Goal: Task Accomplishment & Management: Manage account settings

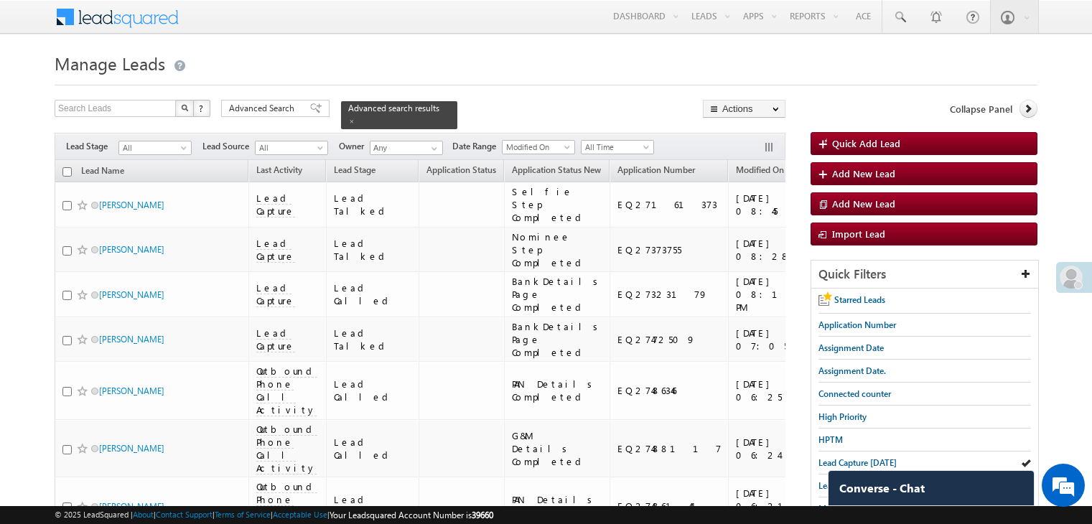
click at [821, 463] on span "Lead Capture [DATE]" at bounding box center [857, 462] width 78 height 11
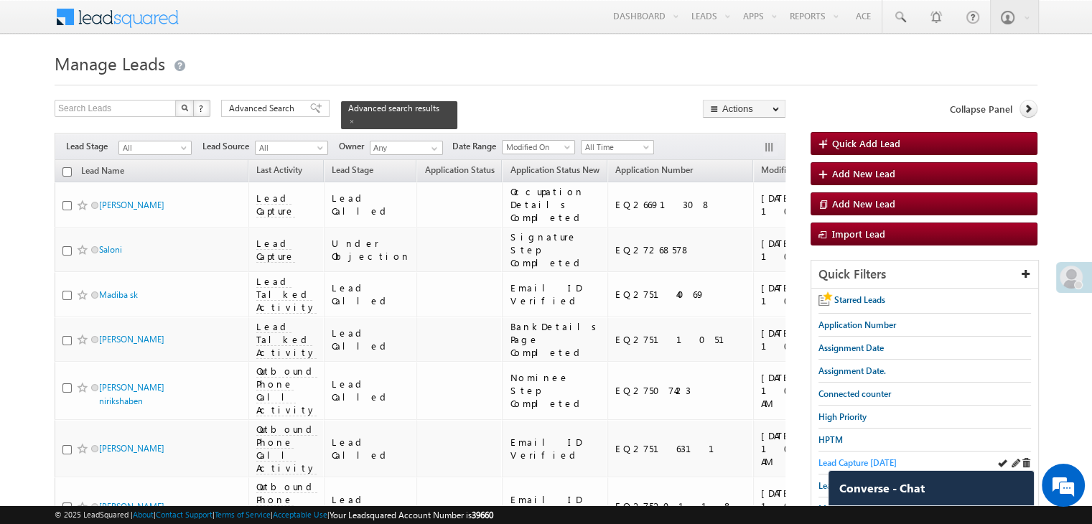
click at [818, 460] on span "Lead Capture [DATE]" at bounding box center [857, 462] width 78 height 11
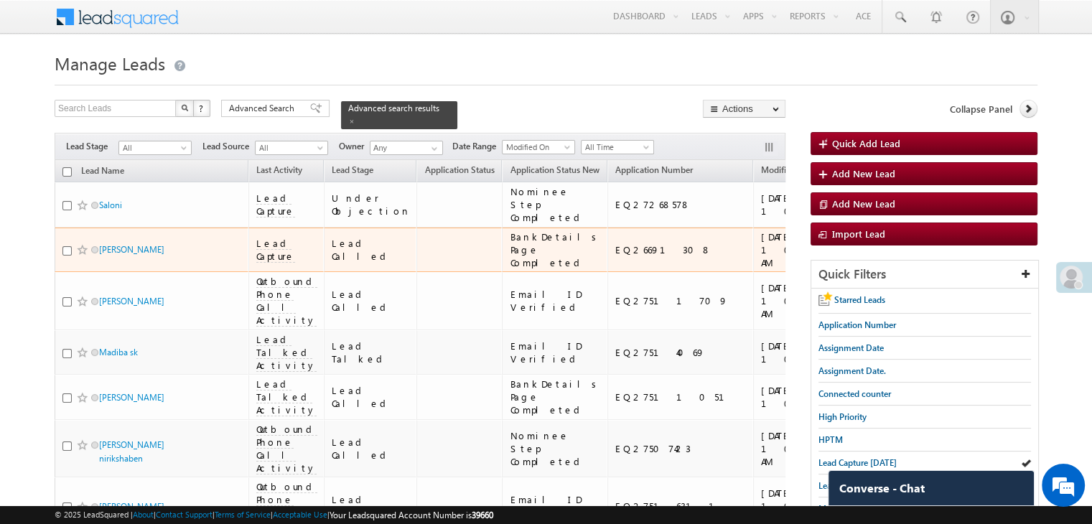
click at [864, 263] on div "[URL][DOMAIN_NAME]" at bounding box center [908, 250] width 88 height 26
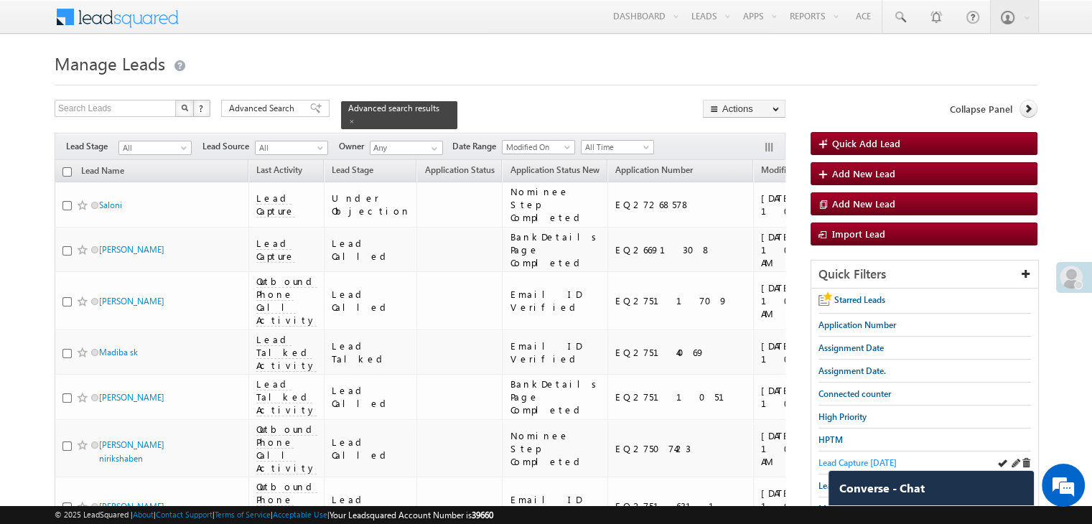
click at [821, 460] on span "Lead Capture [DATE]" at bounding box center [857, 462] width 78 height 11
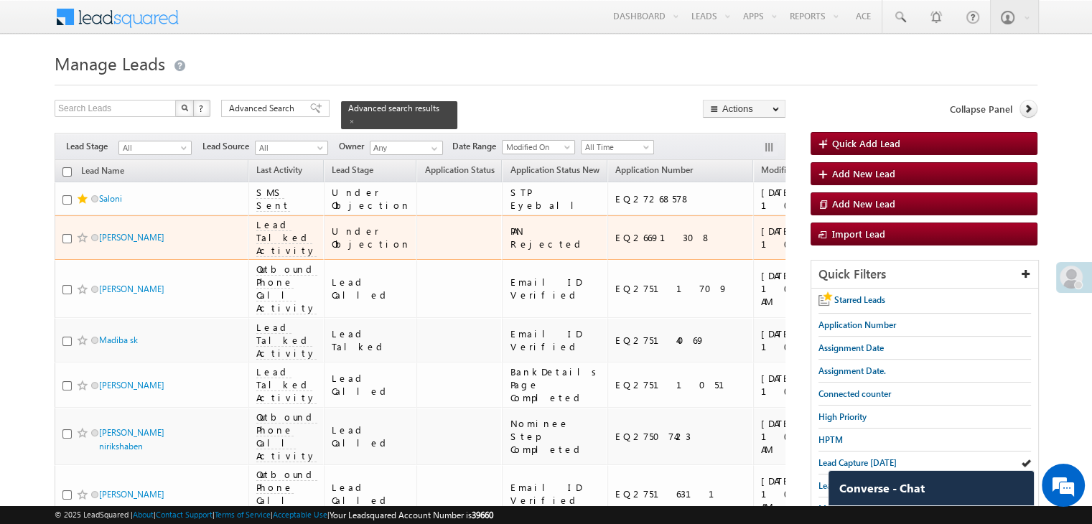
click at [84, 243] on span at bounding box center [82, 237] width 11 height 11
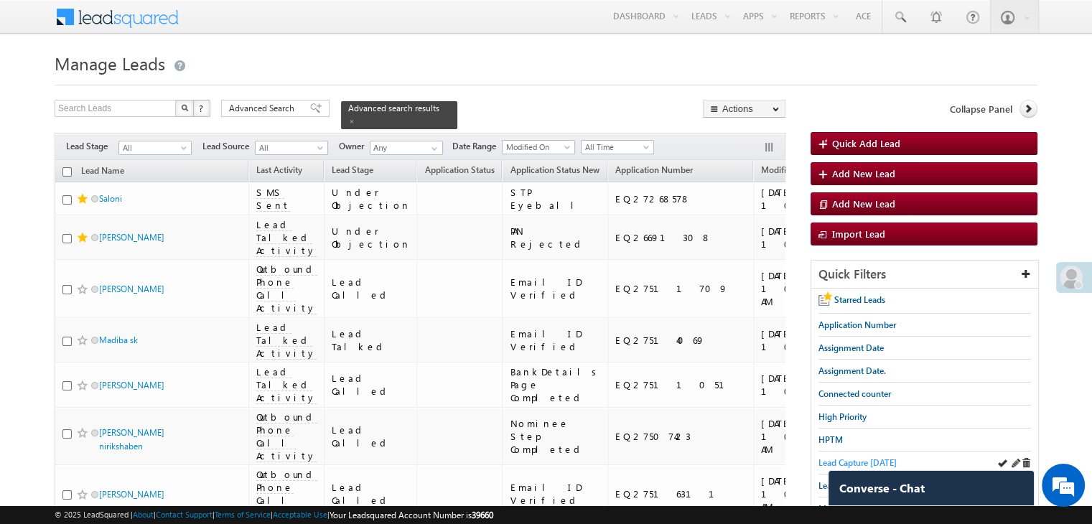
click at [868, 457] on span "Lead Capture [DATE]" at bounding box center [857, 462] width 78 height 11
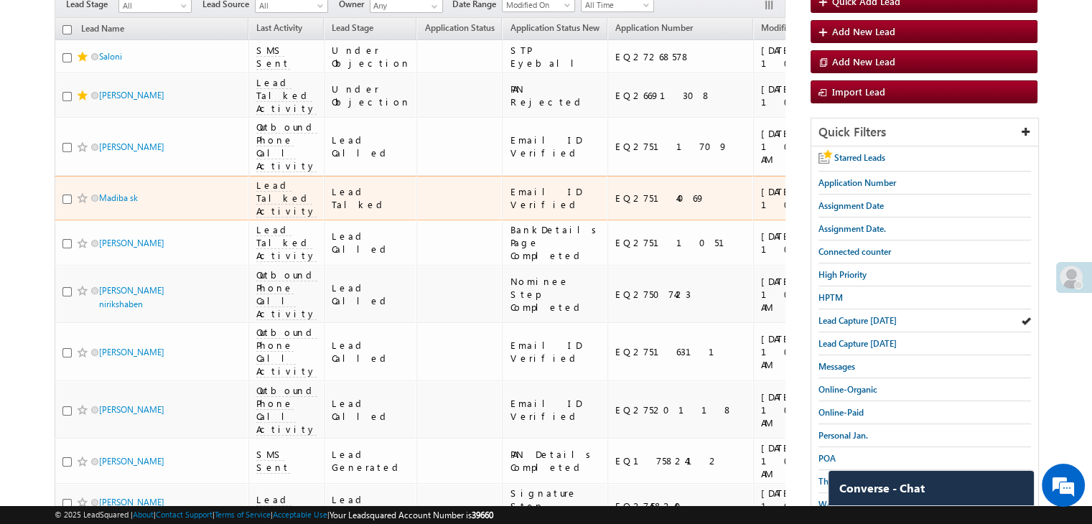
scroll to position [144, 0]
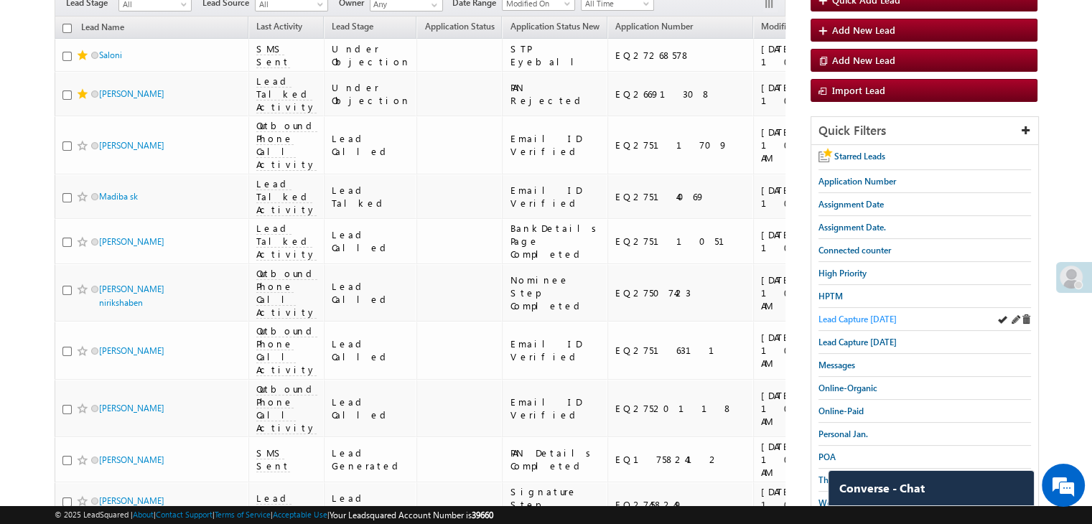
click at [843, 319] on span "Lead Capture [DATE]" at bounding box center [857, 319] width 78 height 11
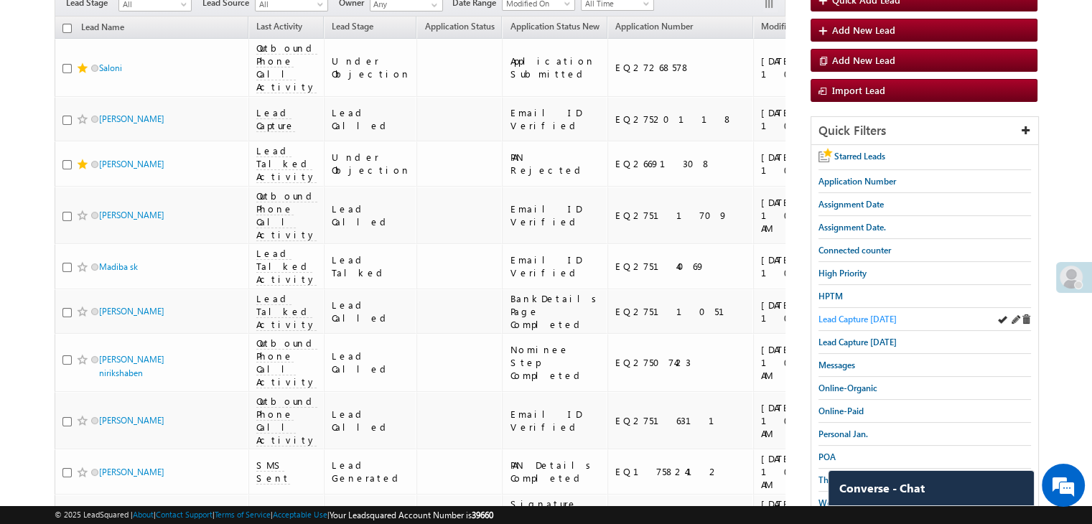
click at [879, 317] on span "Lead Capture [DATE]" at bounding box center [857, 319] width 78 height 11
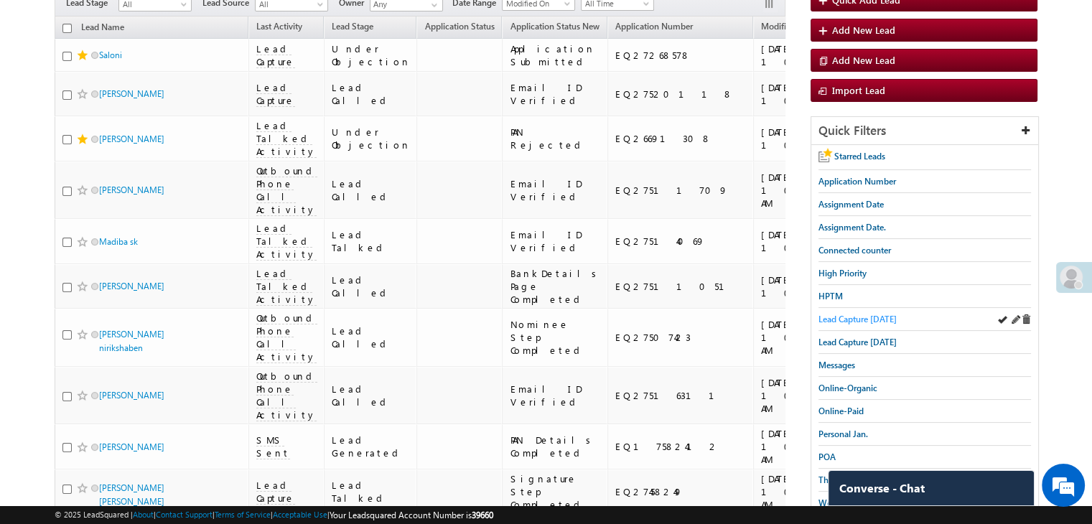
click at [867, 320] on span "Lead Capture [DATE]" at bounding box center [857, 319] width 78 height 11
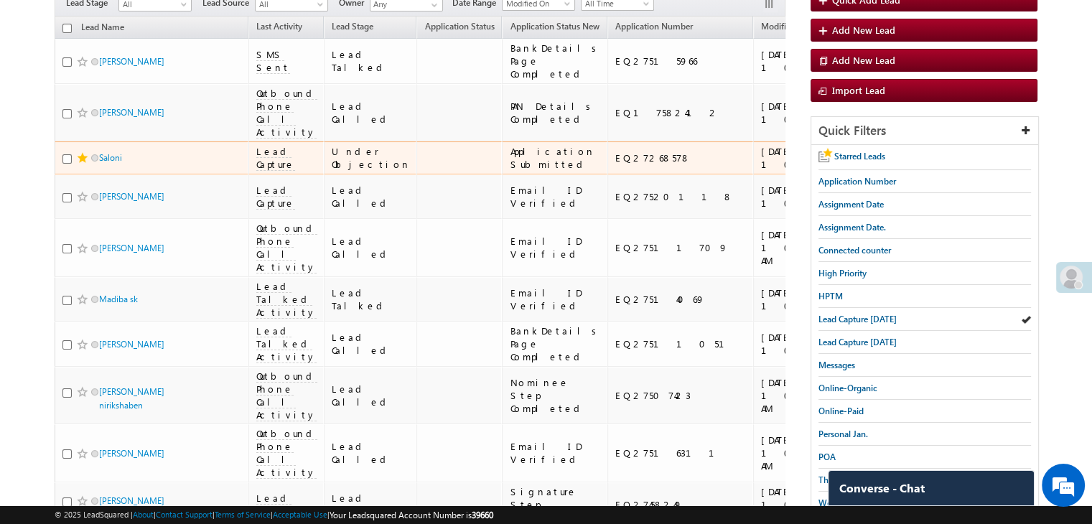
scroll to position [72, 0]
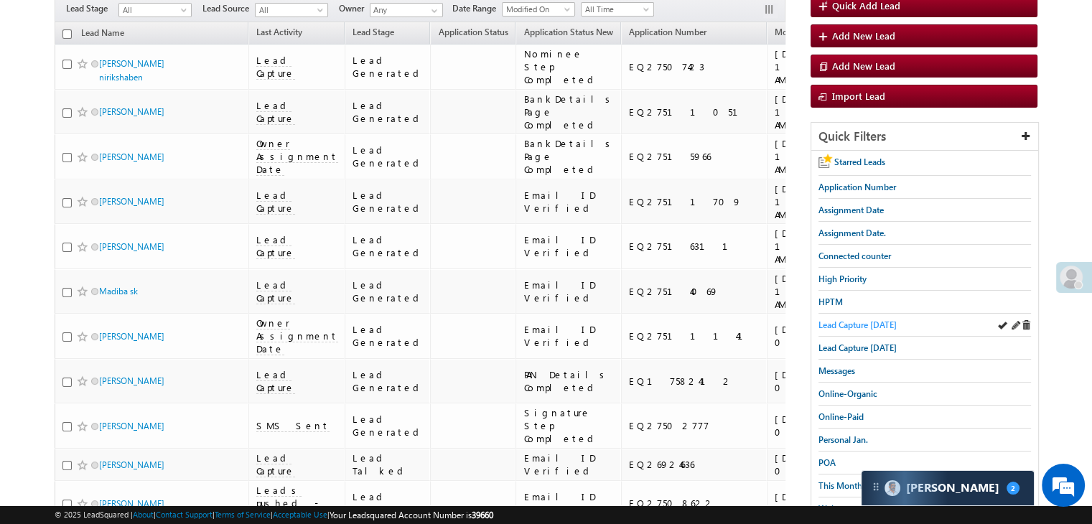
click at [849, 319] on span "Lead Capture [DATE]" at bounding box center [857, 324] width 78 height 11
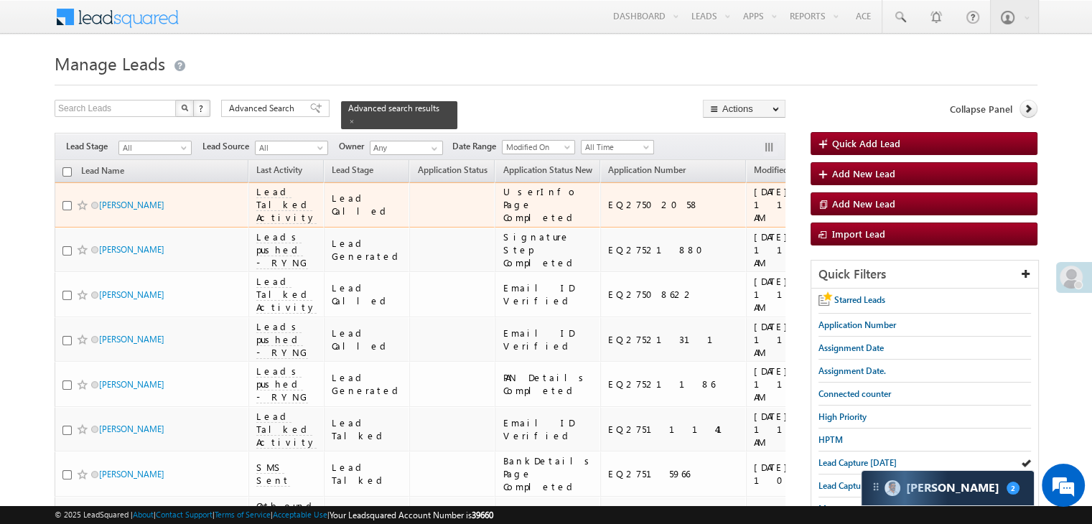
click at [81, 211] on span at bounding box center [82, 205] width 11 height 11
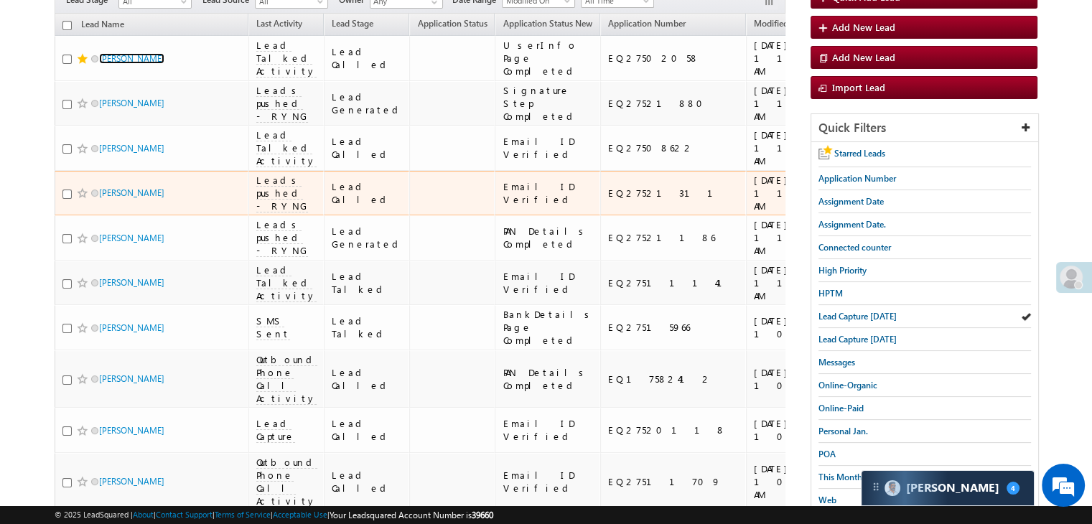
scroll to position [144, 0]
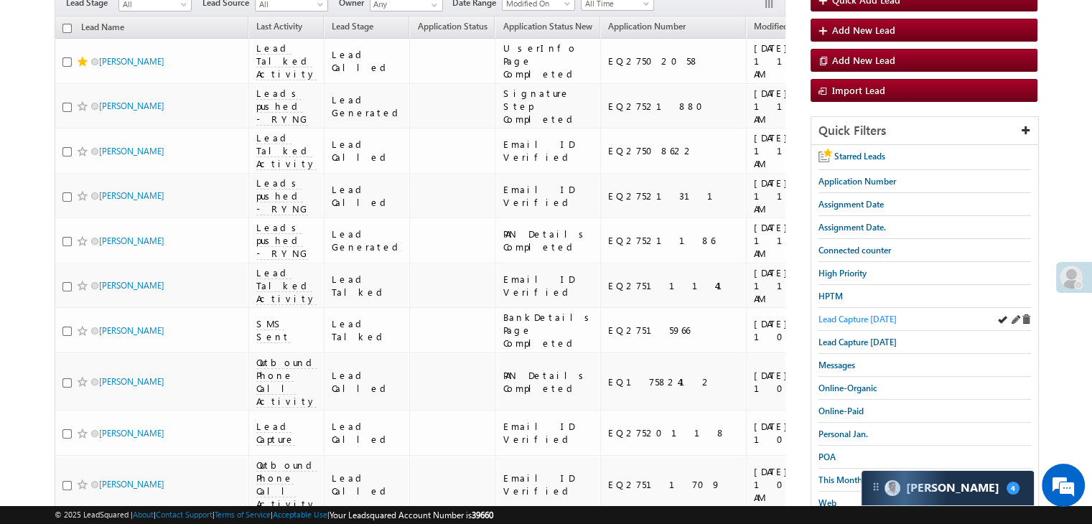
click at [844, 319] on span "Lead Capture [DATE]" at bounding box center [857, 319] width 78 height 11
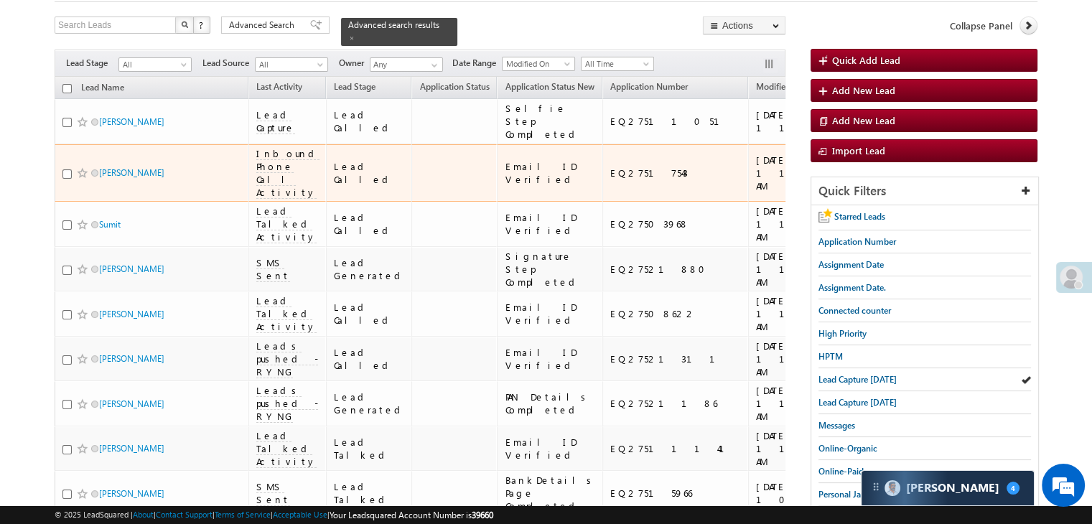
scroll to position [0, 0]
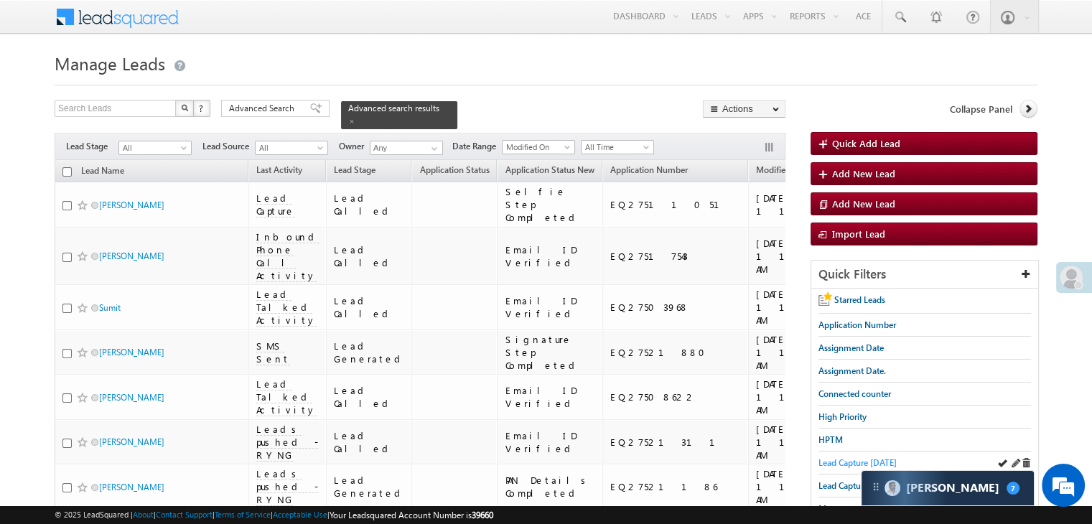
click at [833, 464] on span "Lead Capture [DATE]" at bounding box center [857, 462] width 78 height 11
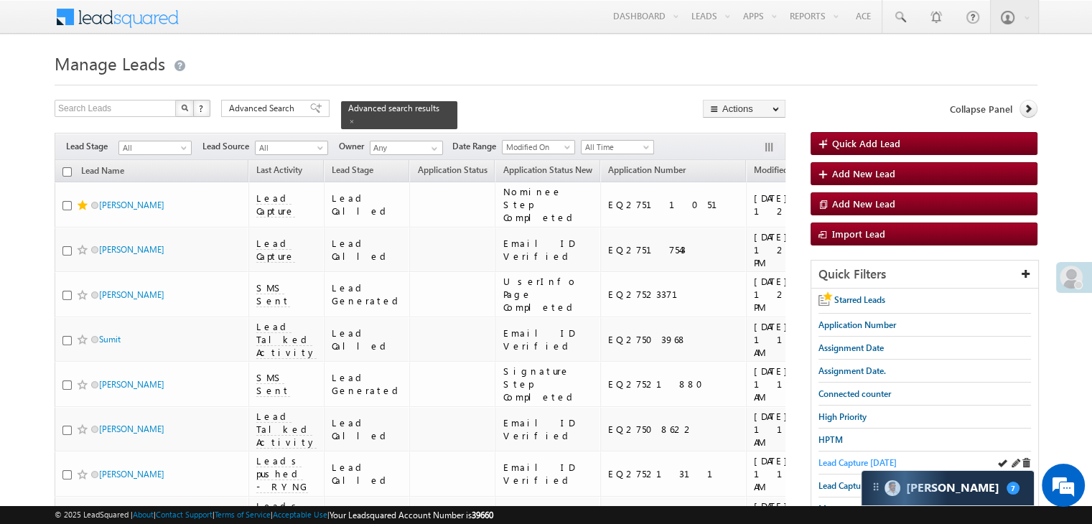
click at [864, 459] on span "Lead Capture [DATE]" at bounding box center [857, 462] width 78 height 11
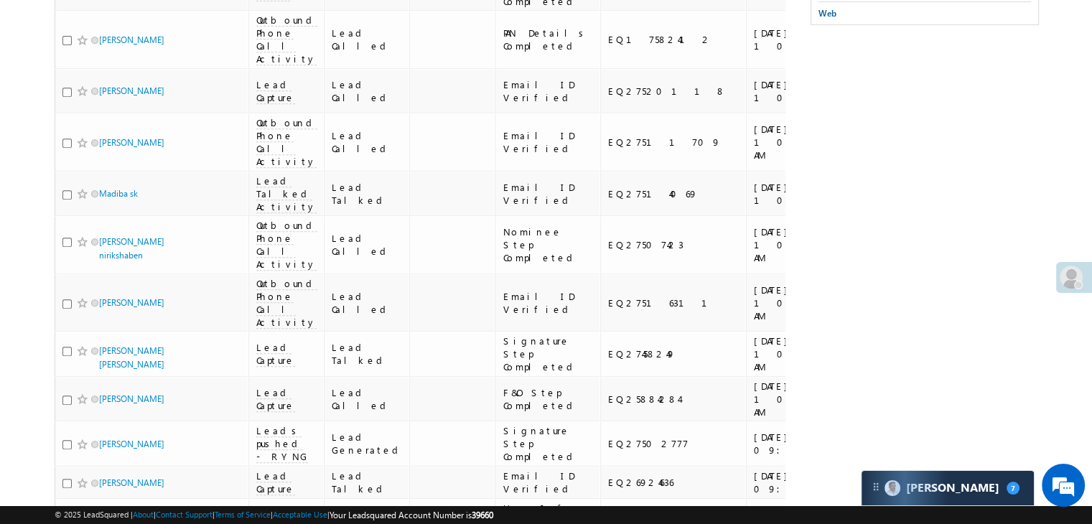
scroll to position [574, 0]
